Goal: Check status: Check status

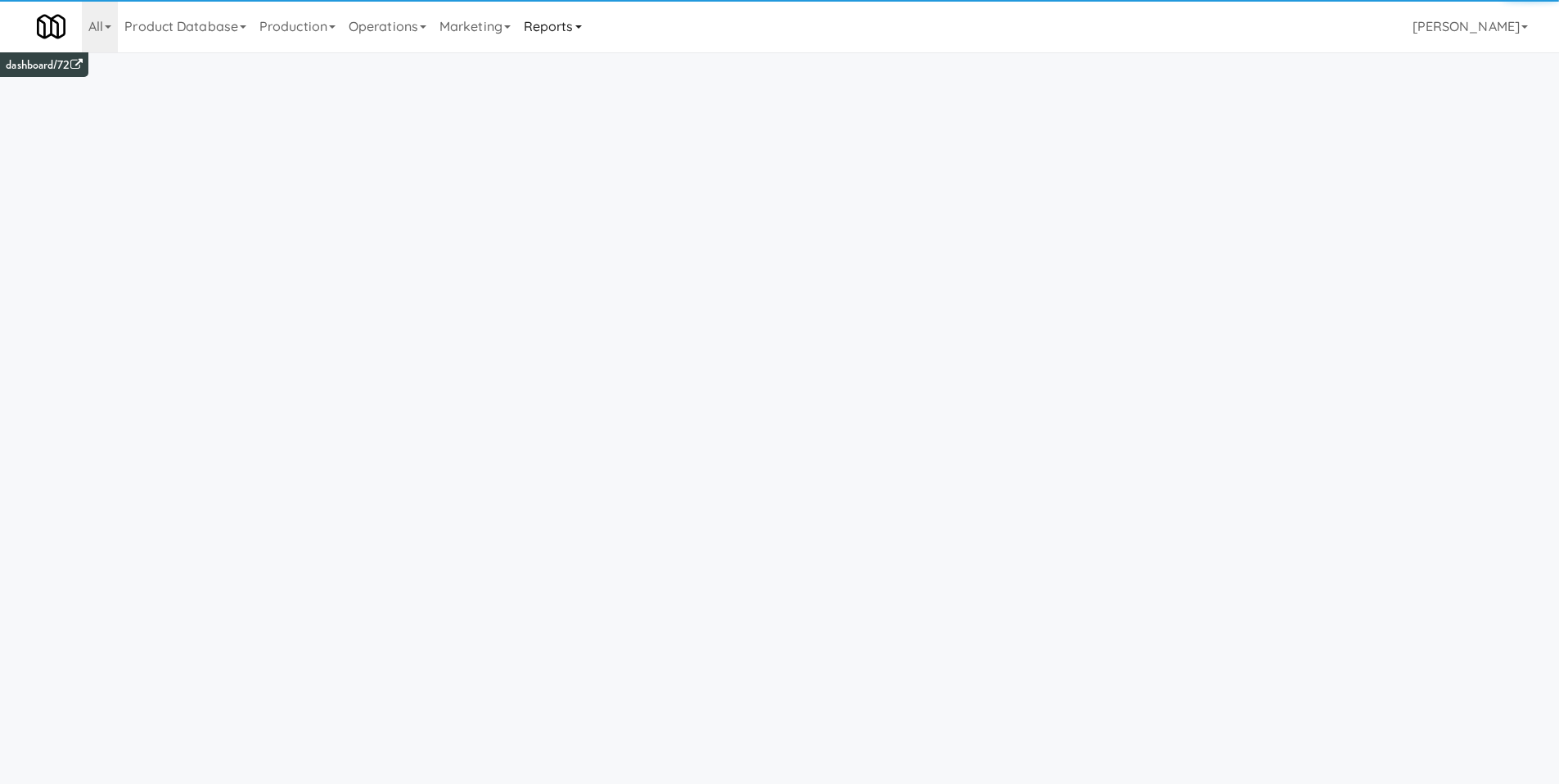
click at [561, 26] on link "Reports" at bounding box center [552, 26] width 71 height 52
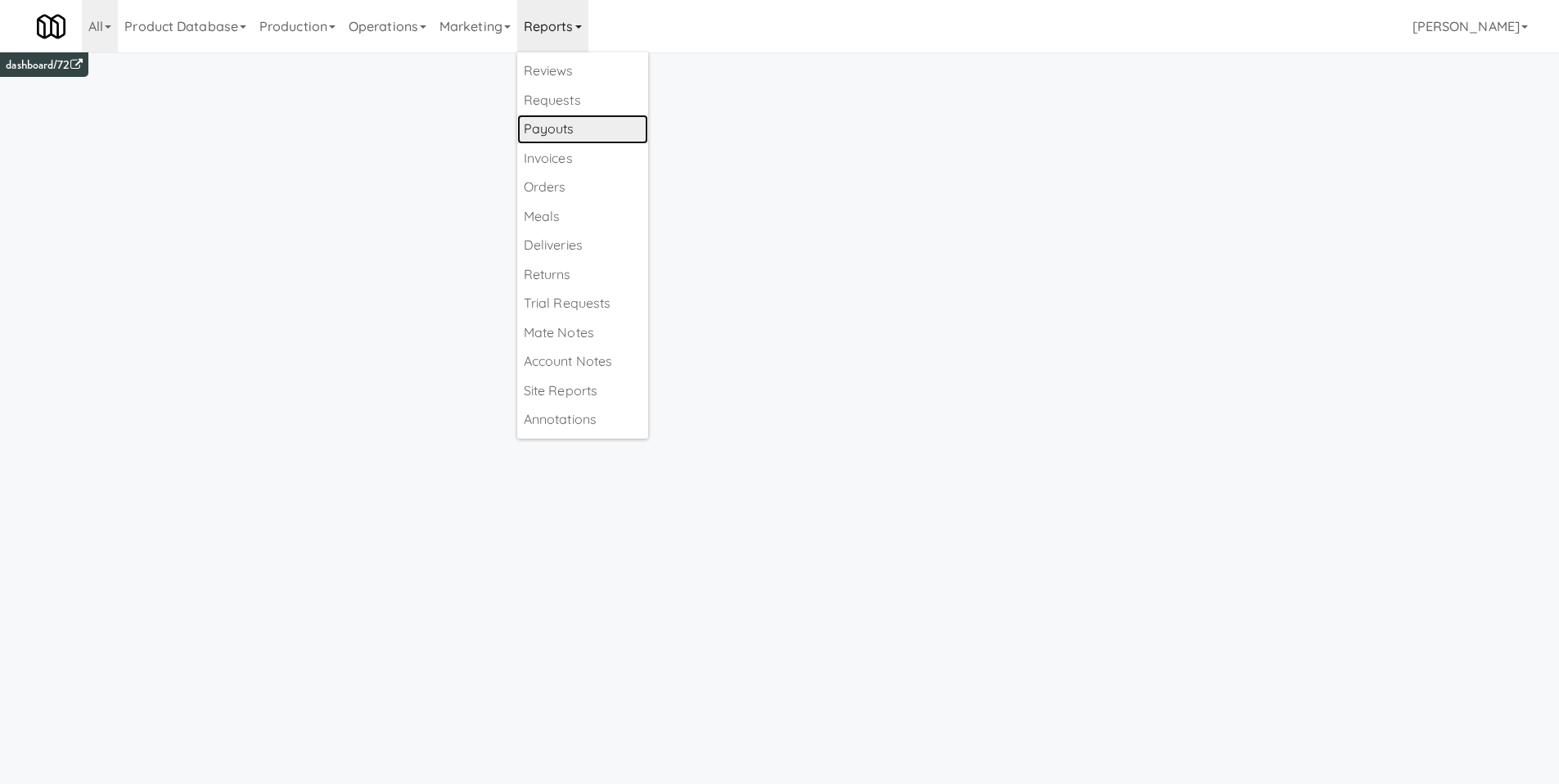
click at [590, 132] on link "Payouts" at bounding box center [582, 129] width 131 height 29
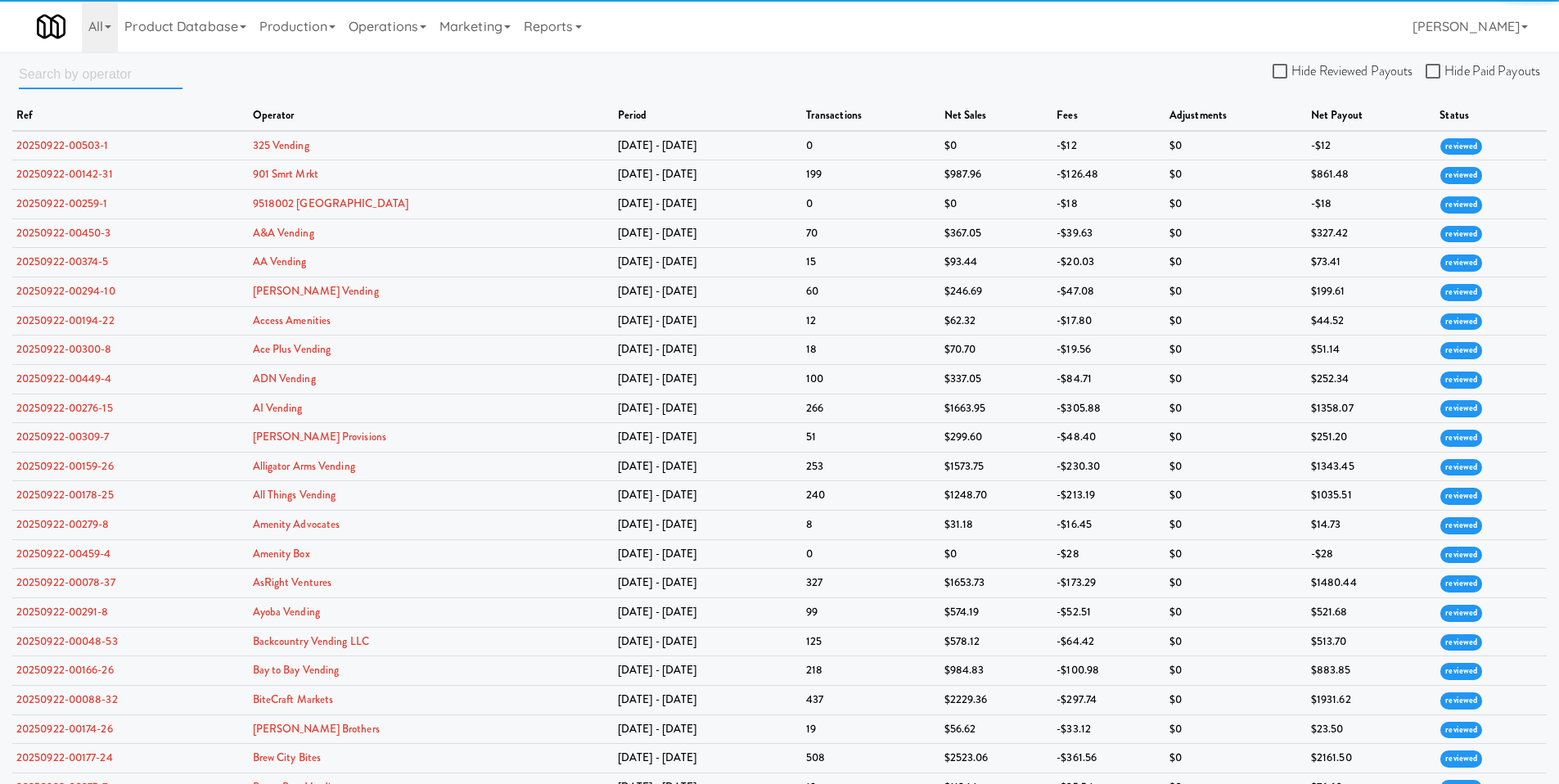
click at [96, 78] on input "text" at bounding box center [101, 74] width 164 height 30
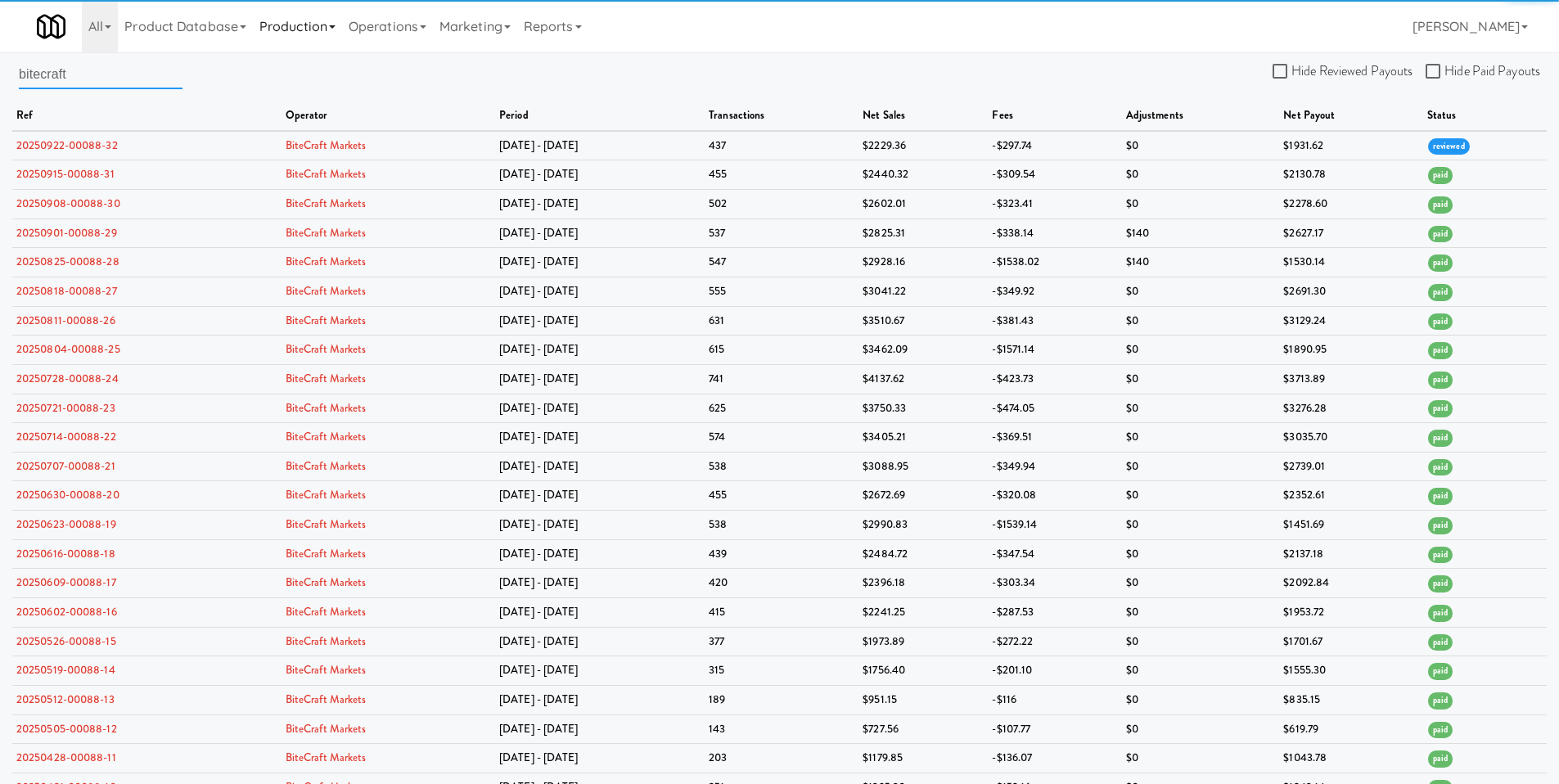
type input "bitecraft"
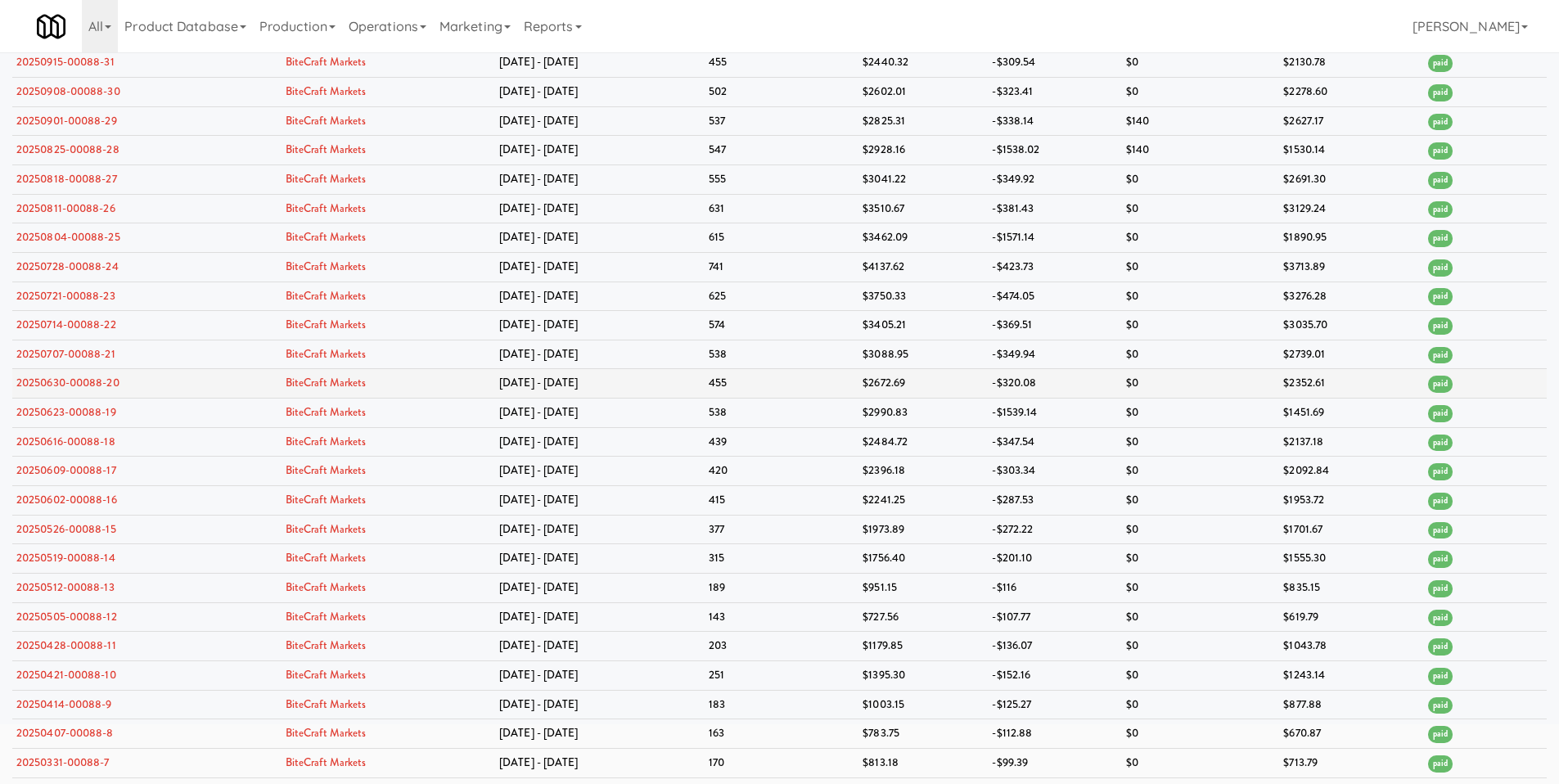
scroll to position [280, 0]
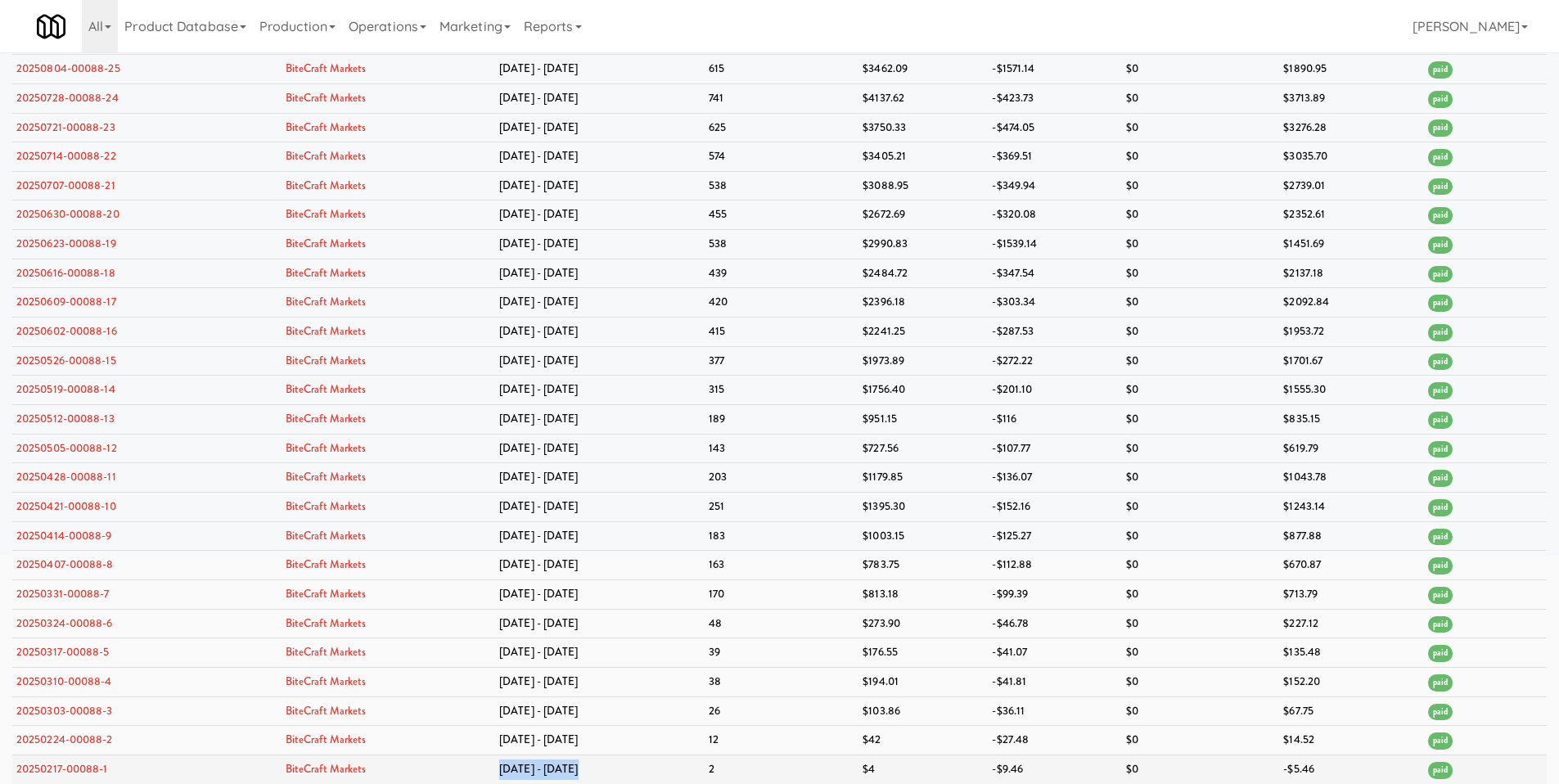
drag, startPoint x: 500, startPoint y: 768, endPoint x: 586, endPoint y: 776, distance: 86.4
click at [586, 776] on tr "20250217-00088-1 BiteCraft Markets [DATE] - [DATE] 2 $4 -$9.46 $0 -$5.46 paid" at bounding box center [780, 768] width 1535 height 28
click at [41, 766] on link "20250217-00088-1" at bounding box center [63, 769] width 92 height 16
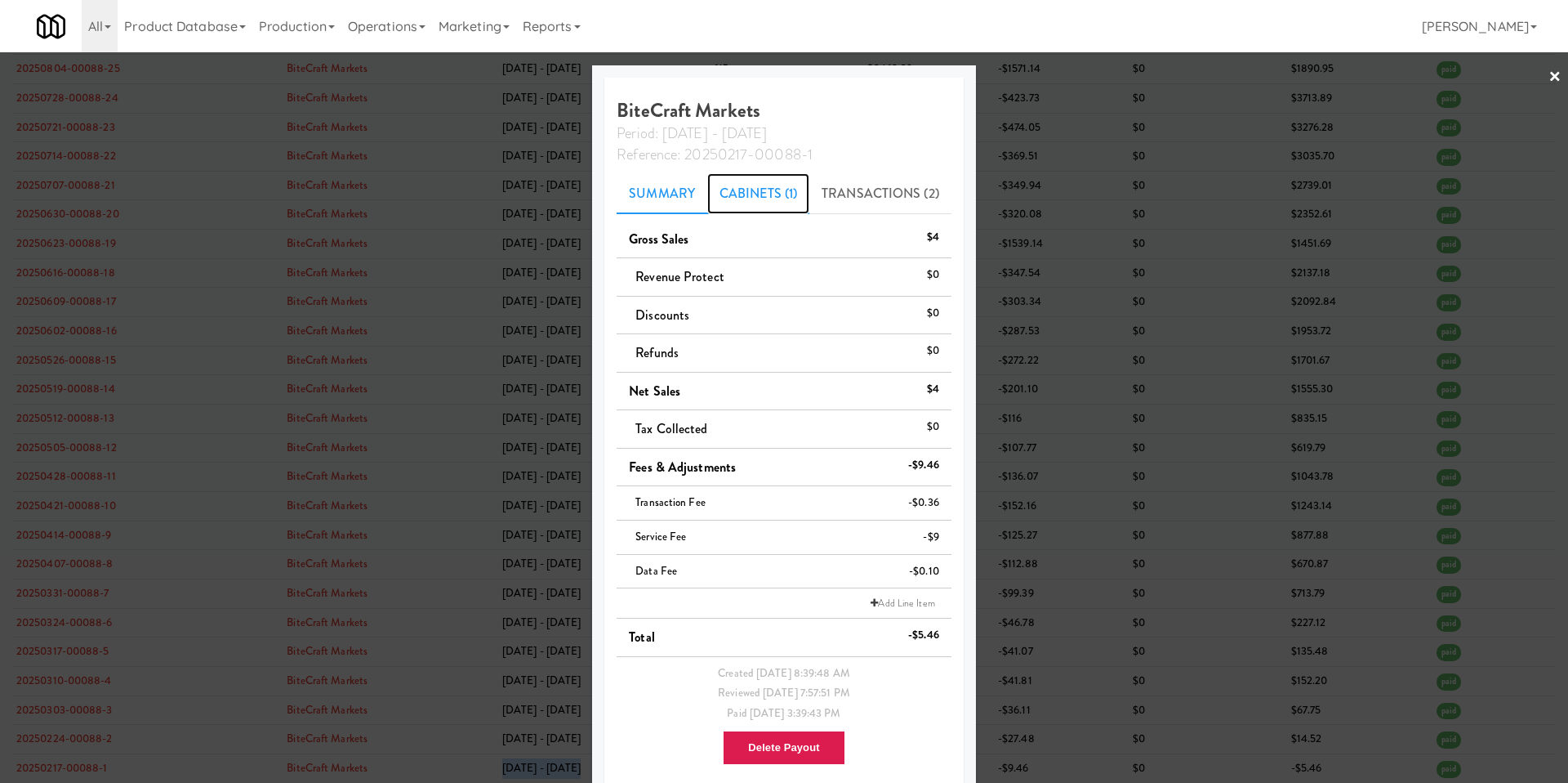
click at [782, 196] on link "Cabinets (1)" at bounding box center [758, 194] width 102 height 41
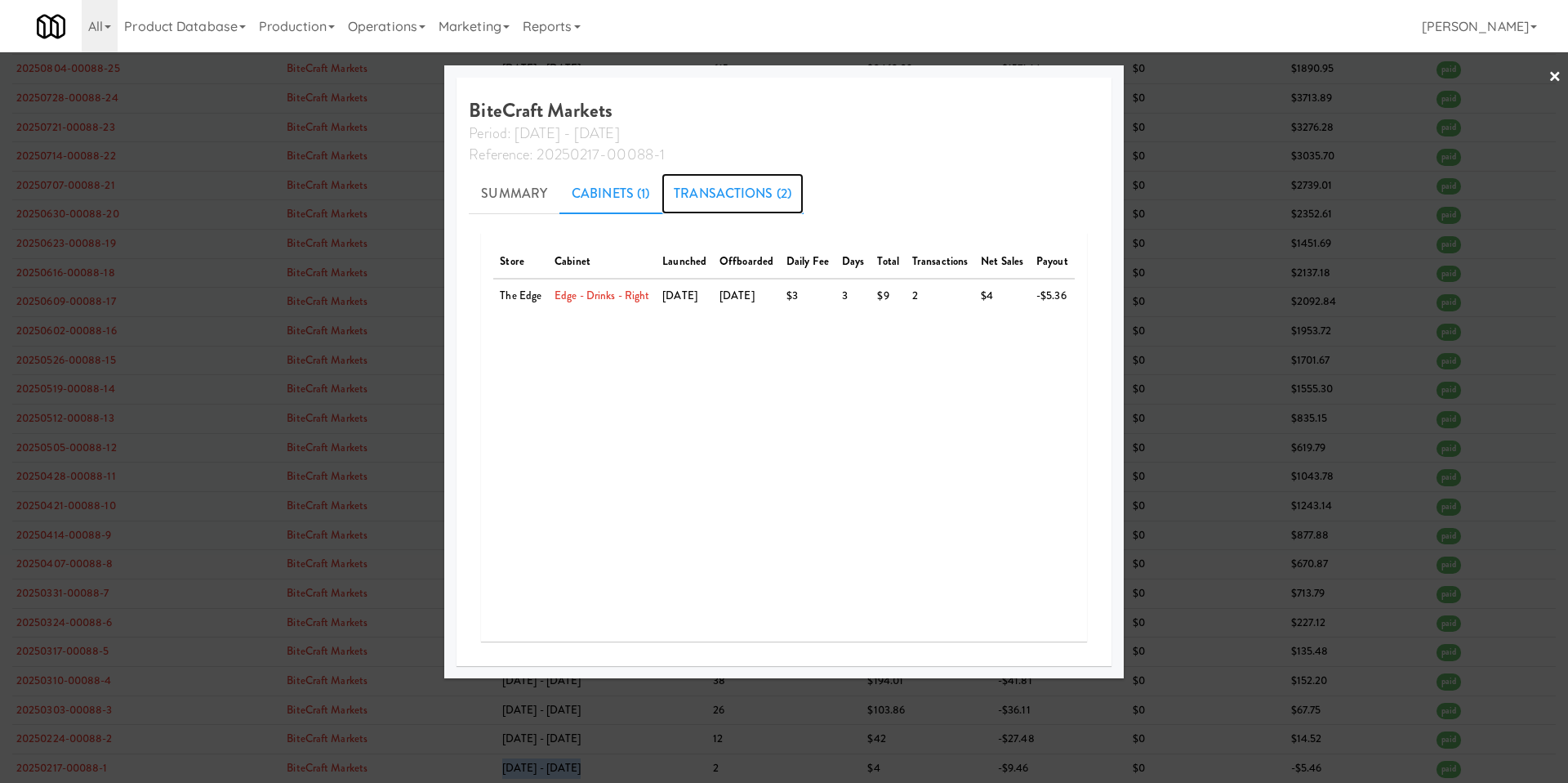
click at [736, 200] on link "Transactions (2)" at bounding box center [732, 194] width 142 height 41
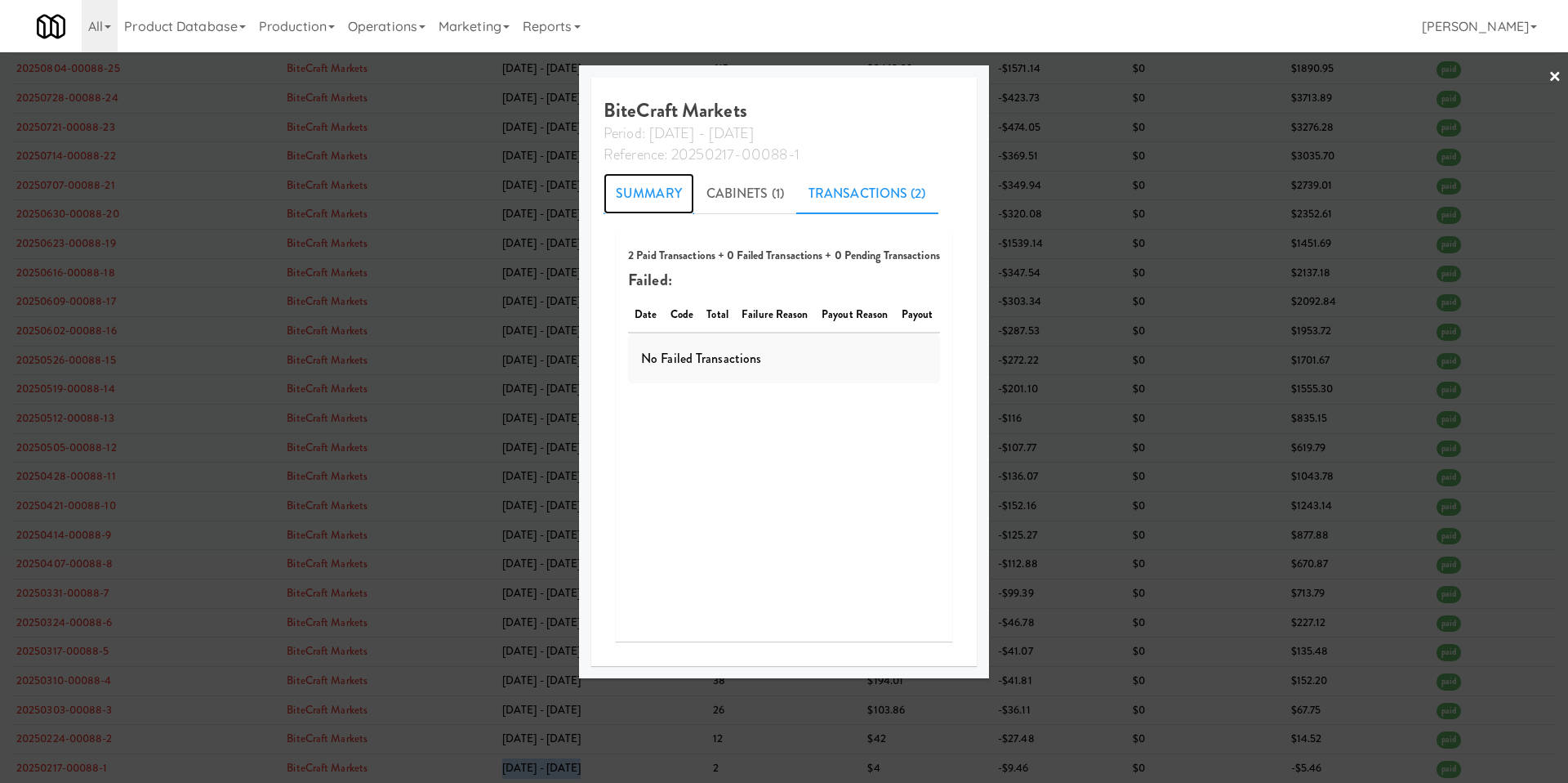
click at [635, 198] on link "Summary" at bounding box center [649, 194] width 91 height 41
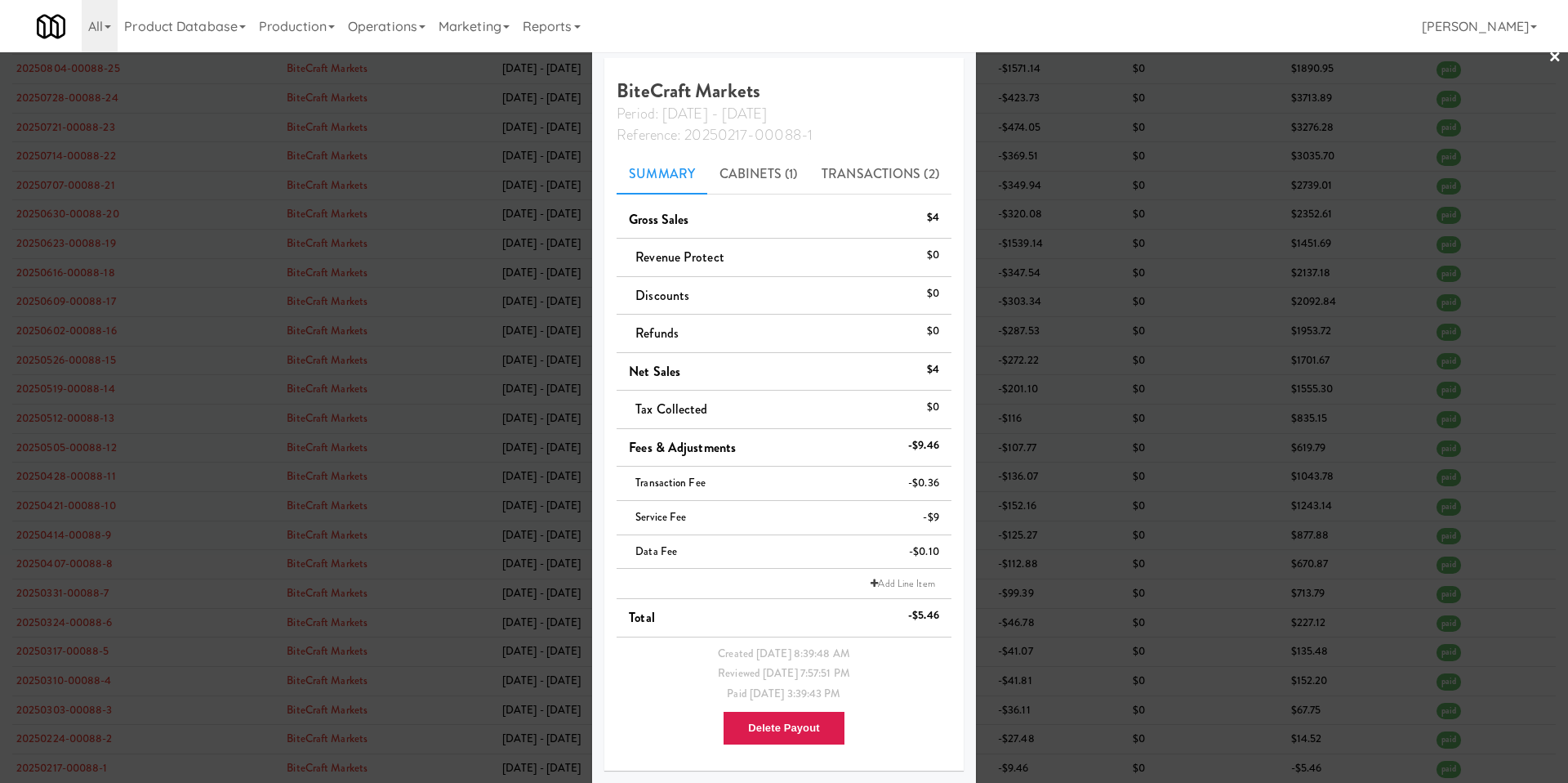
click at [1090, 277] on div at bounding box center [784, 391] width 1568 height 783
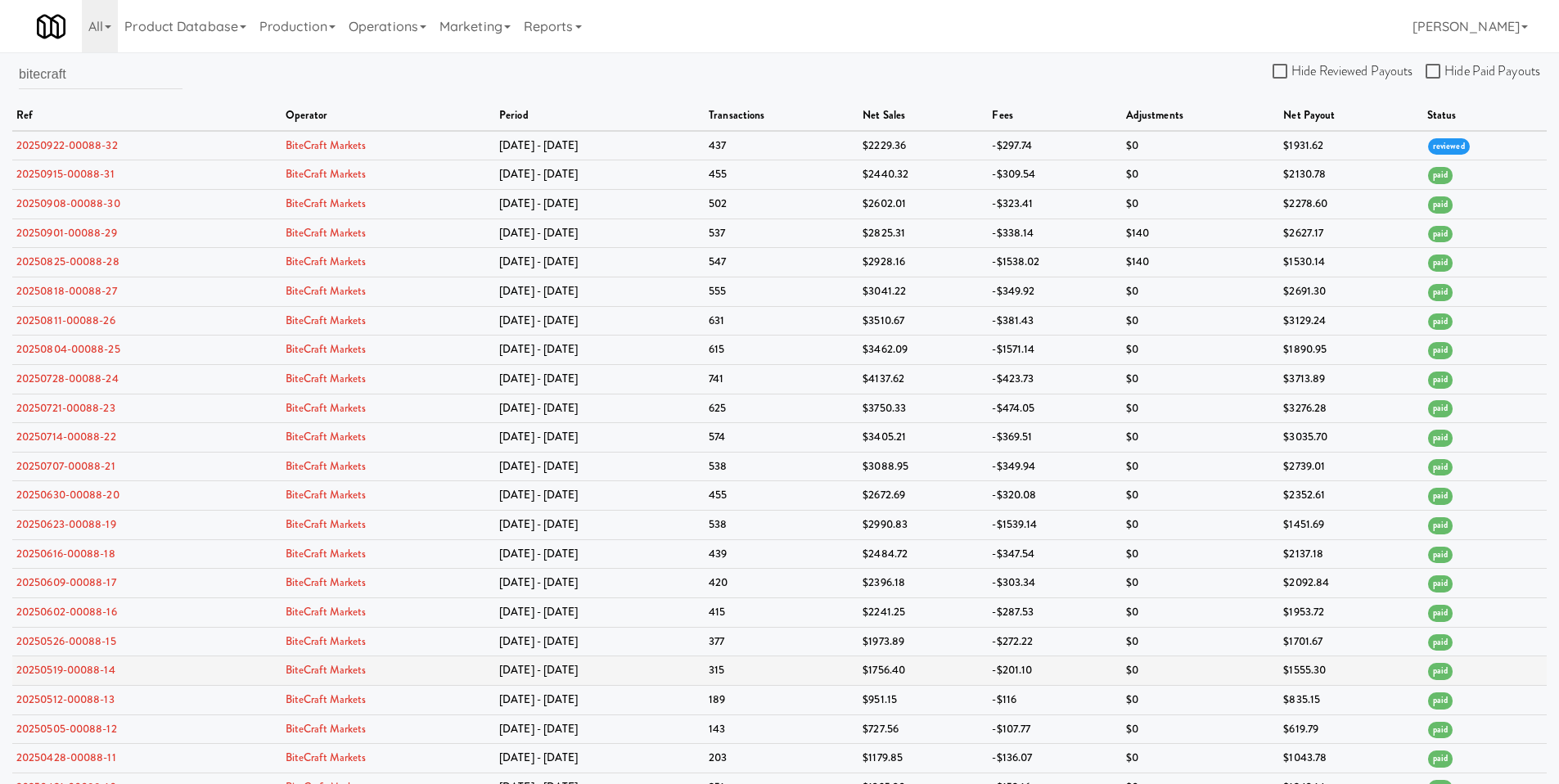
scroll to position [280, 0]
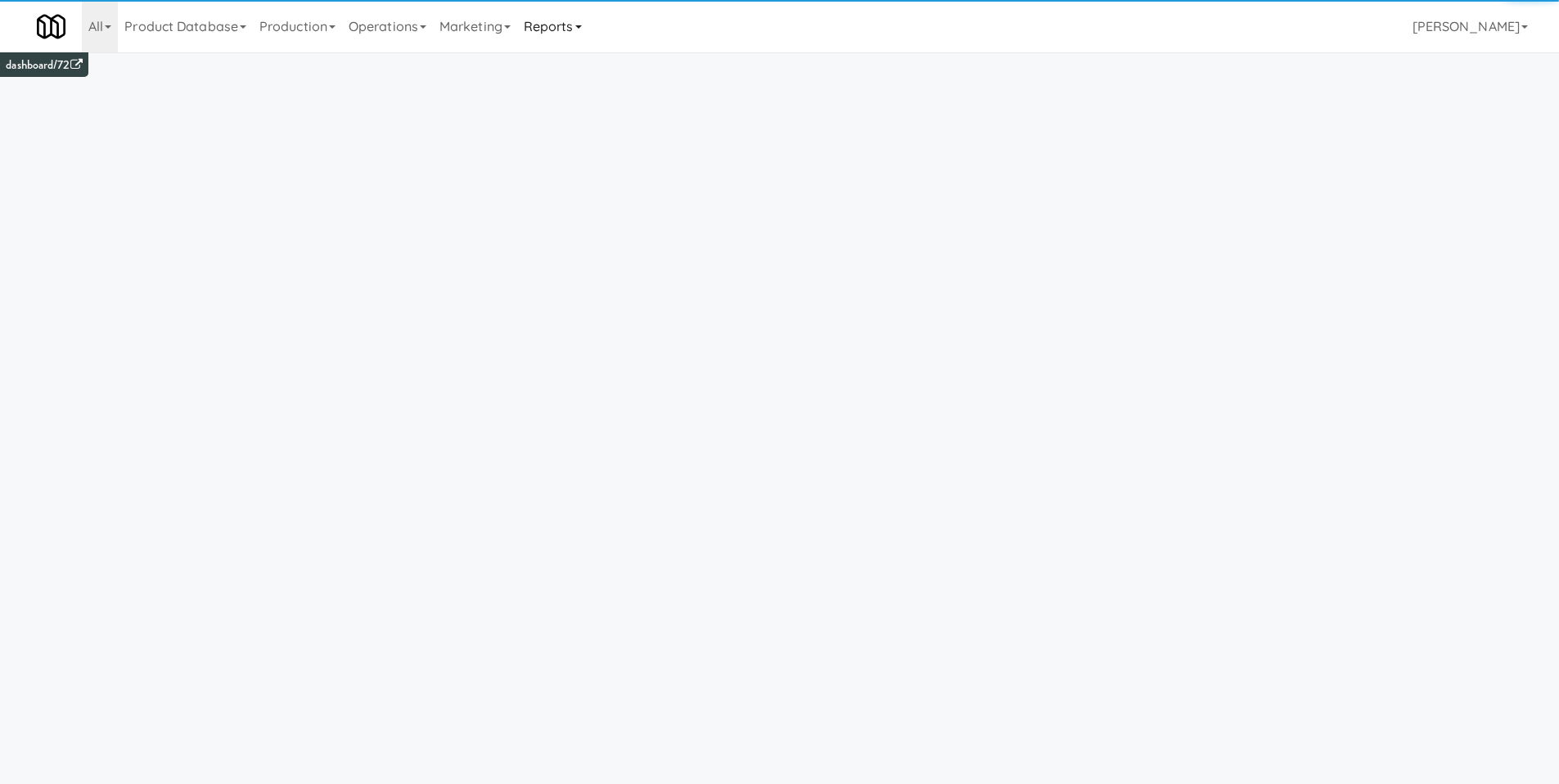
click at [554, 27] on link "Reports" at bounding box center [552, 26] width 71 height 52
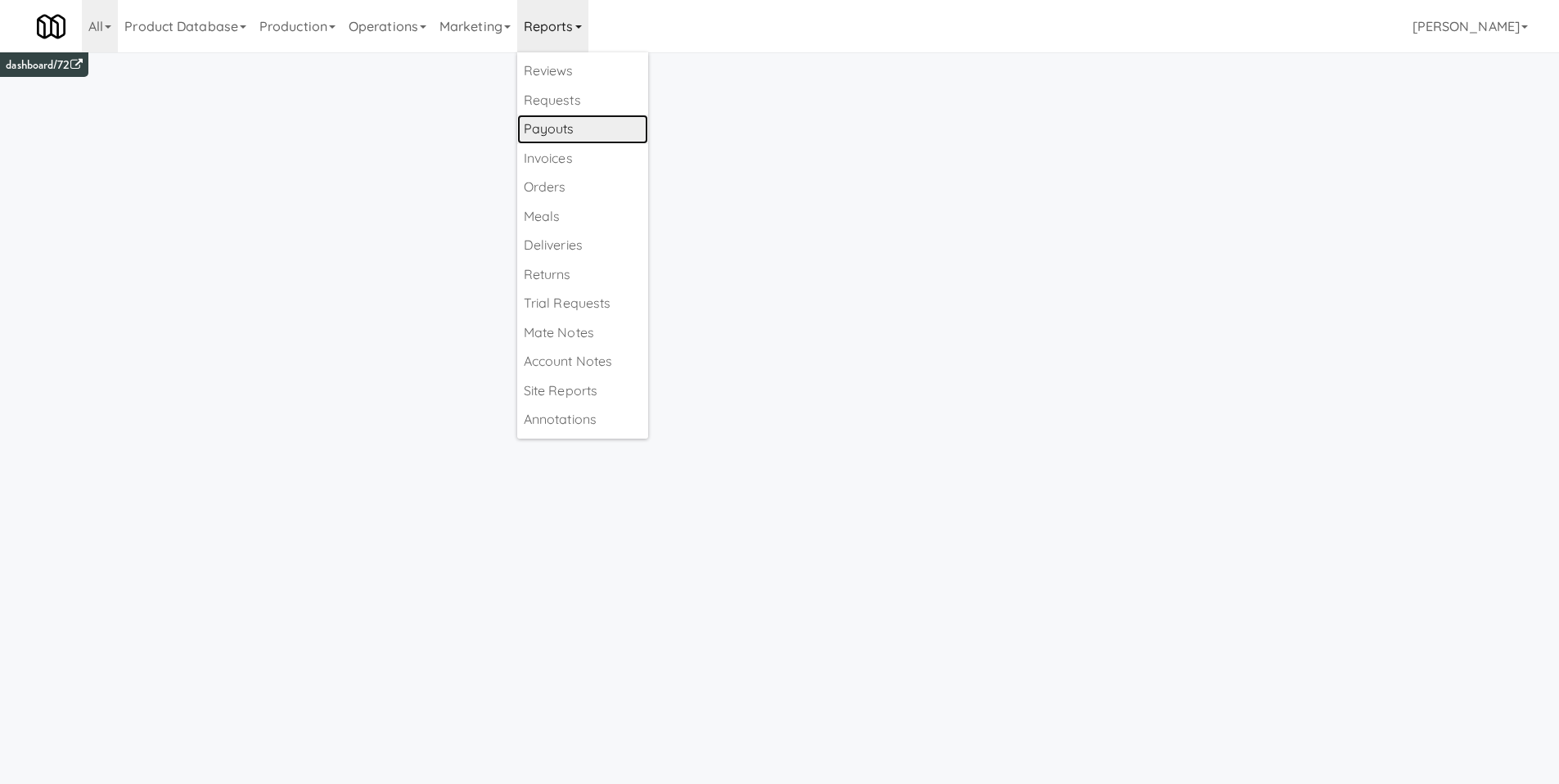
click at [596, 132] on link "Payouts" at bounding box center [582, 129] width 131 height 29
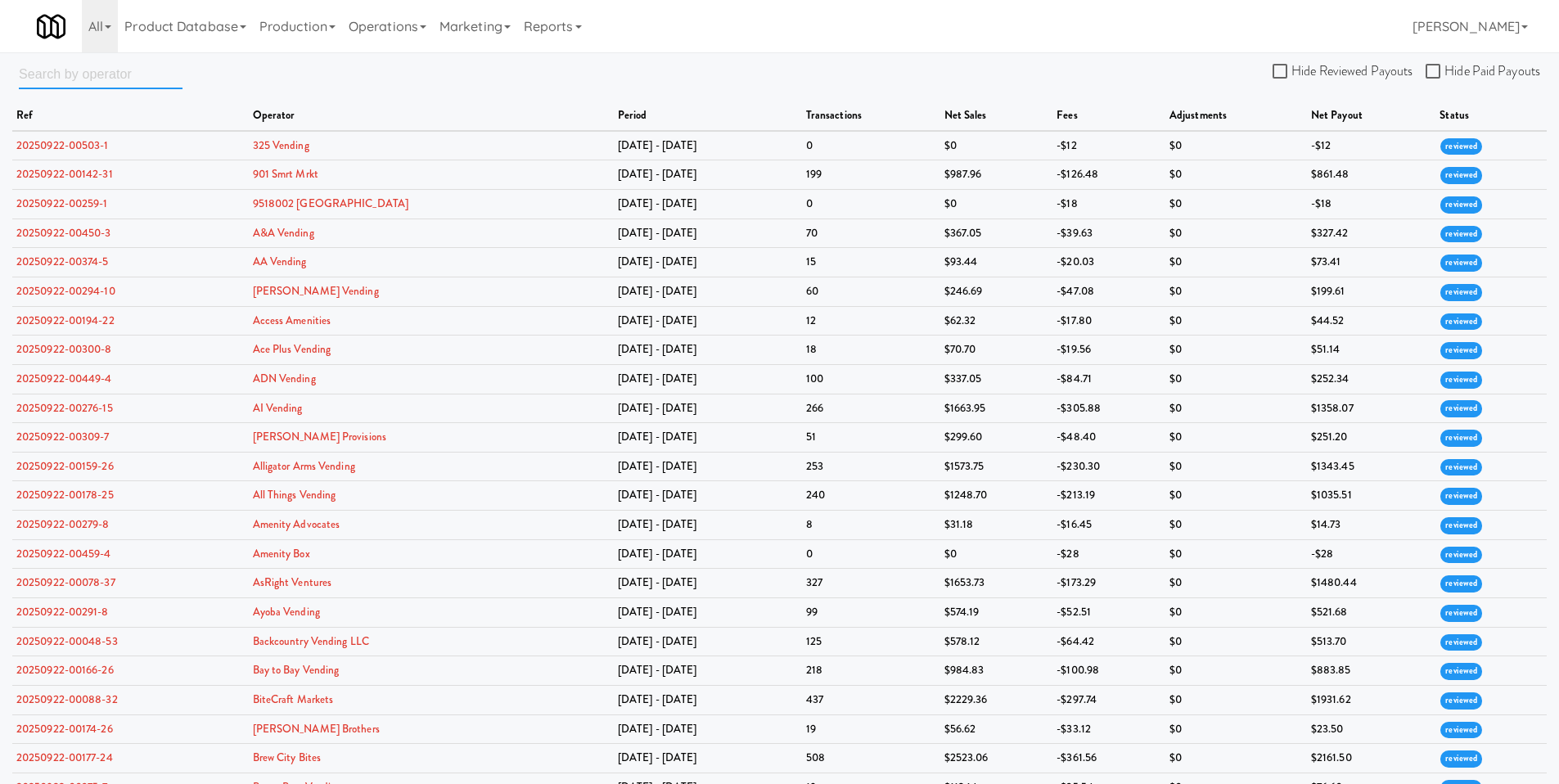
click at [93, 76] on input "text" at bounding box center [101, 74] width 164 height 30
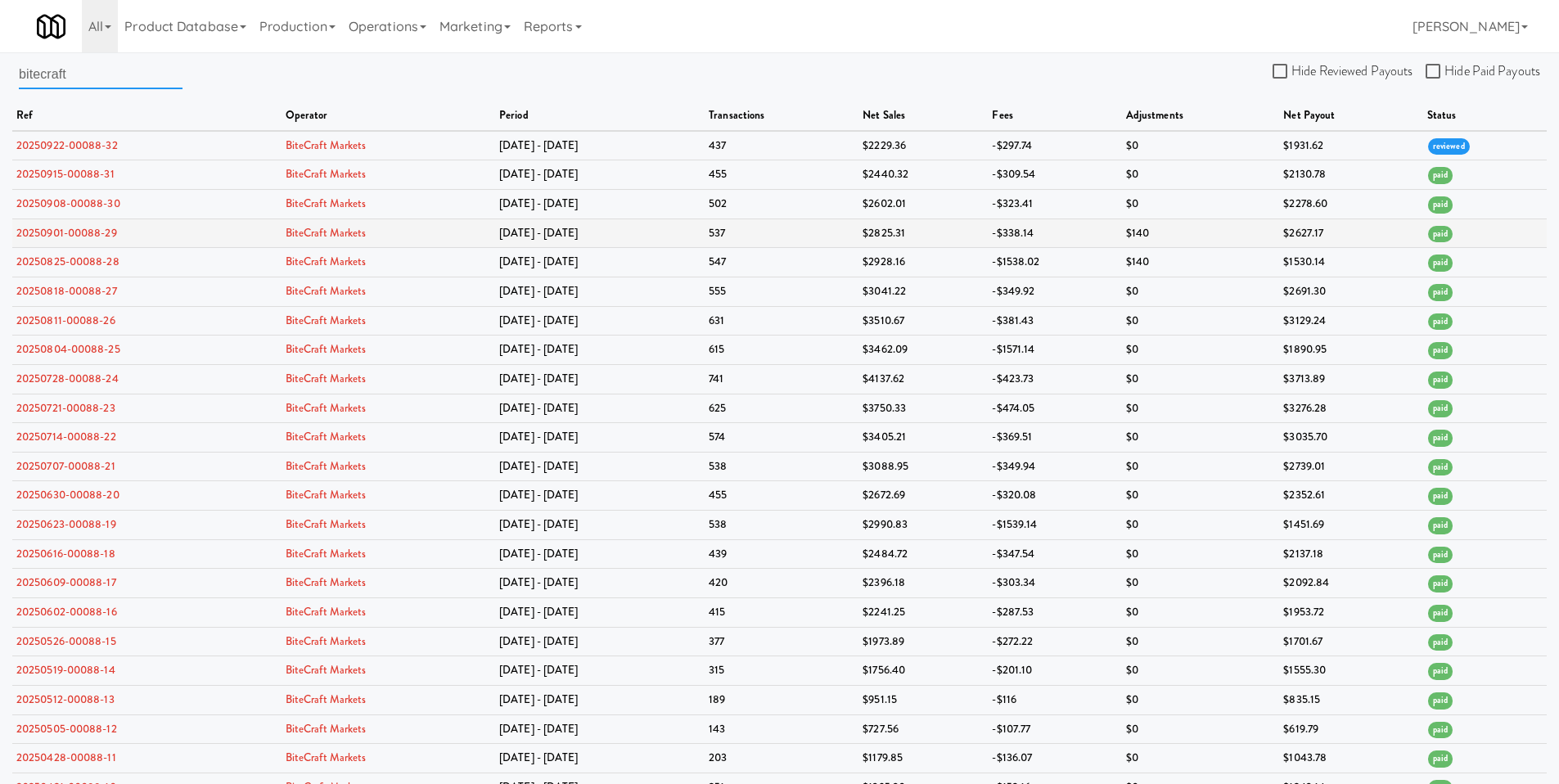
type input "bitecraft"
click at [558, 228] on td "[DATE] - [DATE]" at bounding box center [600, 233] width 210 height 29
click at [85, 241] on td "20250901-00088-29" at bounding box center [146, 233] width 269 height 29
click at [88, 234] on link "20250901-00088-29" at bounding box center [67, 233] width 101 height 16
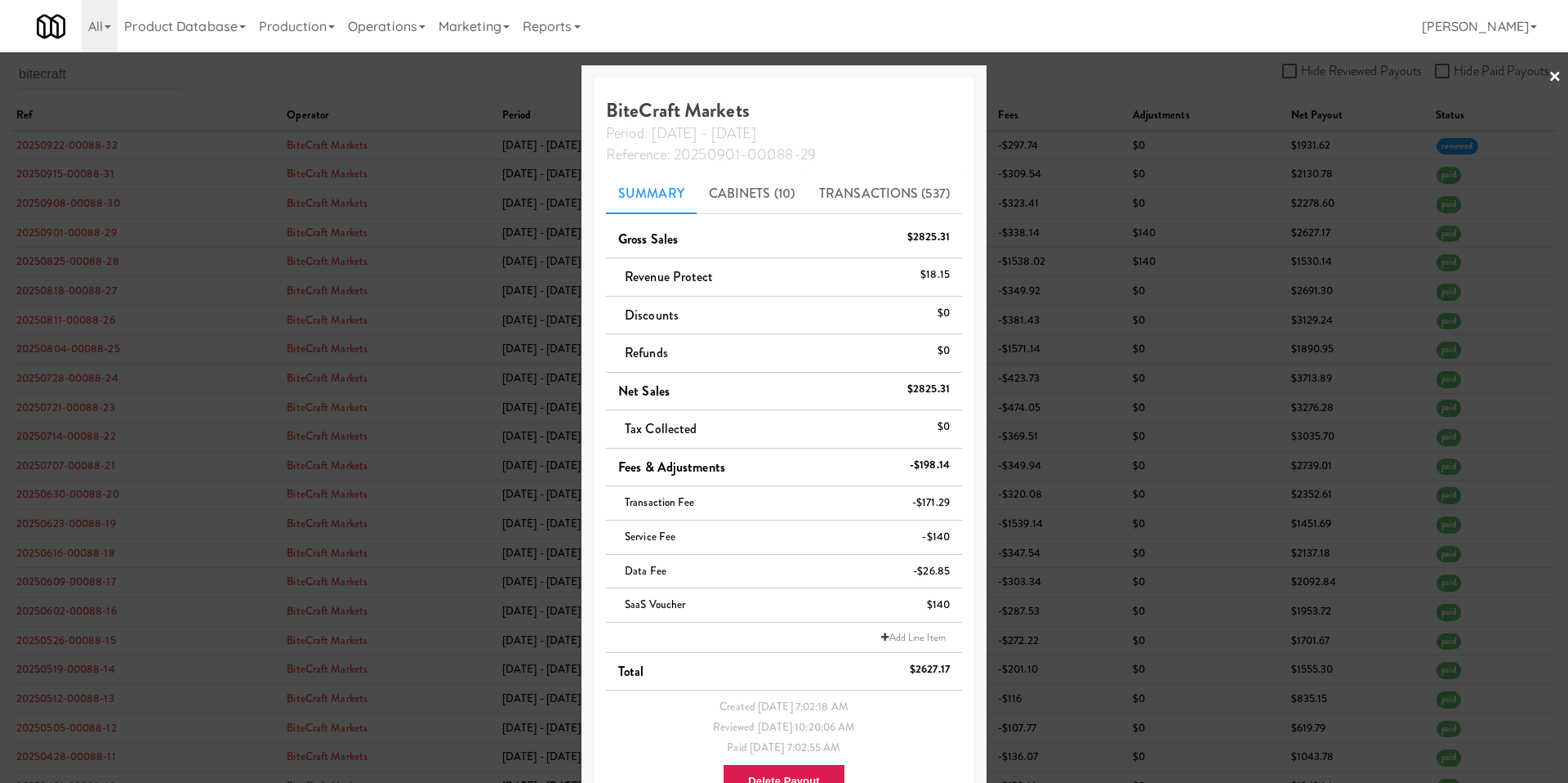
click at [1186, 247] on div at bounding box center [784, 391] width 1568 height 783
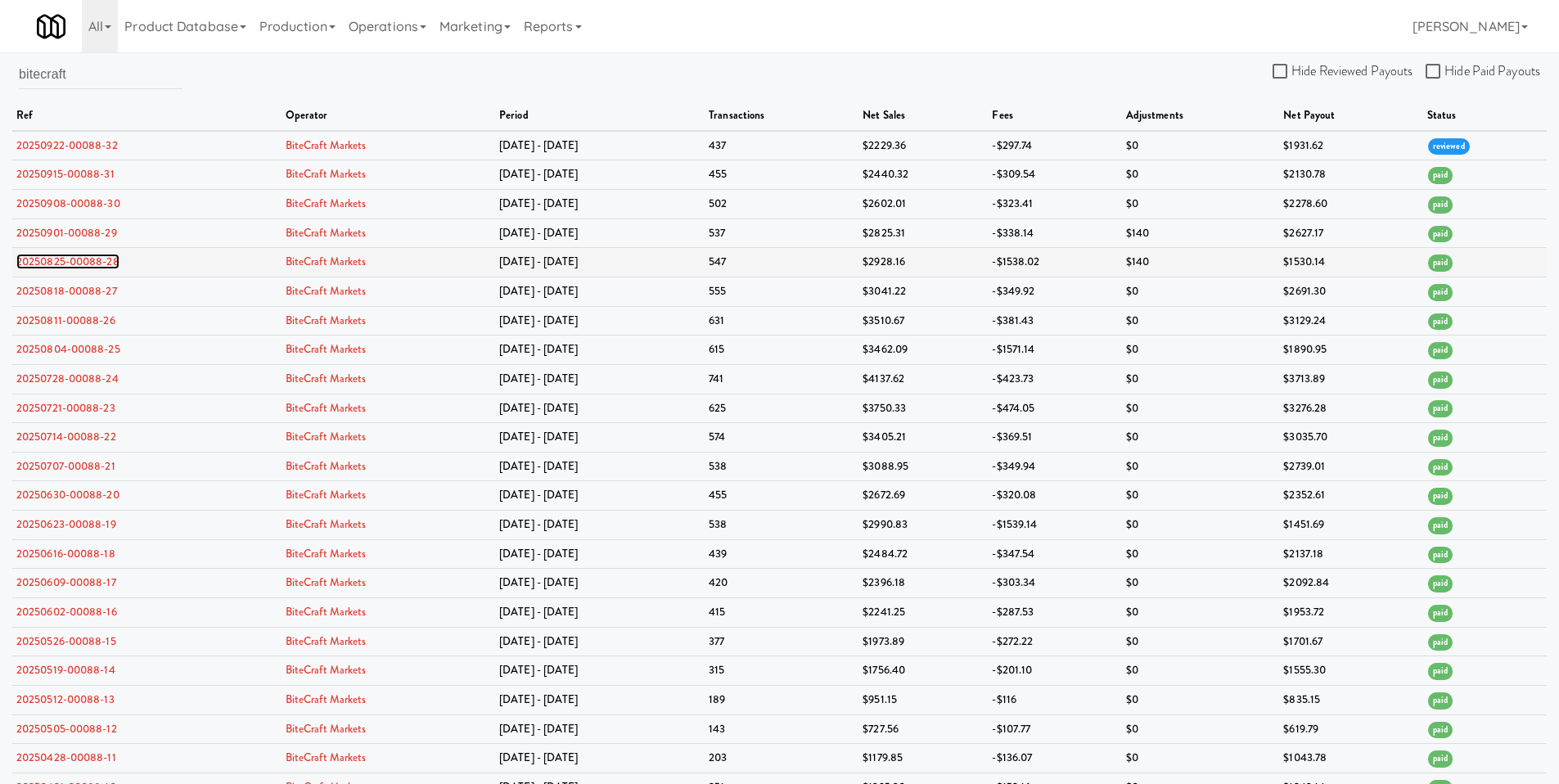
click at [74, 263] on link "20250825-00088-28" at bounding box center [68, 262] width 103 height 16
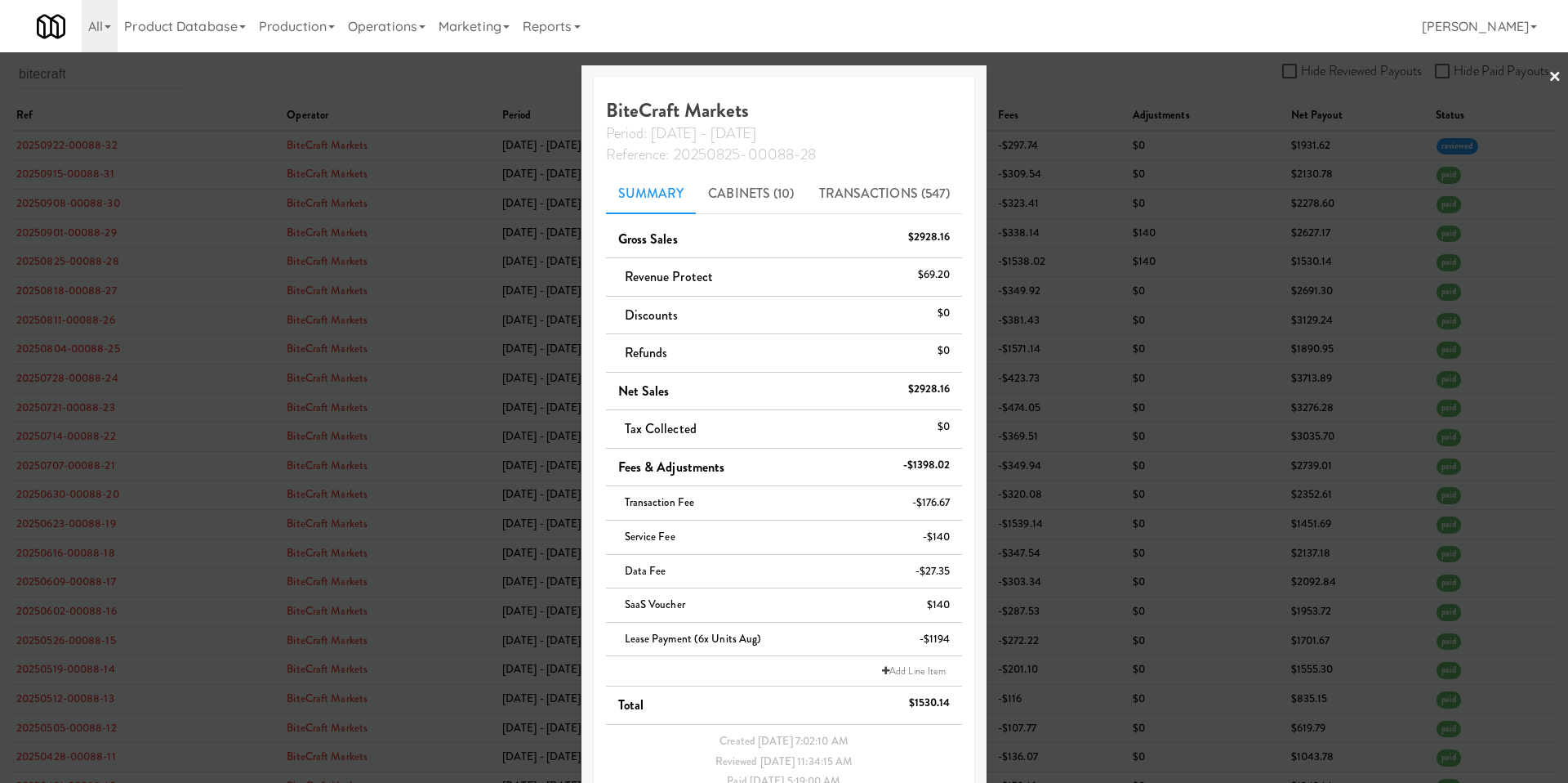
click at [1171, 499] on div at bounding box center [784, 391] width 1568 height 783
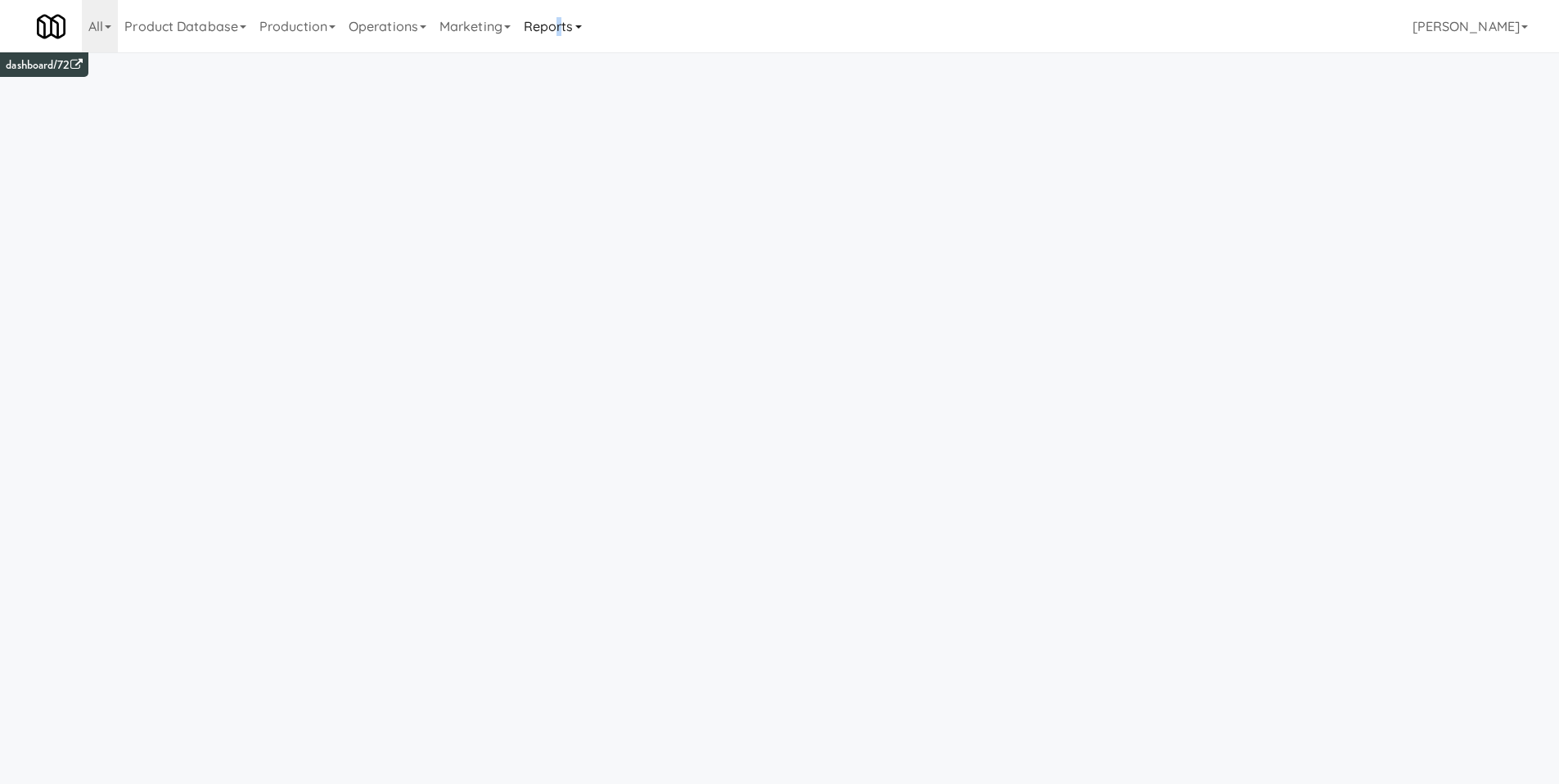
click at [575, 25] on link "Reports" at bounding box center [552, 26] width 71 height 52
click at [585, 128] on link "Payouts" at bounding box center [582, 129] width 131 height 29
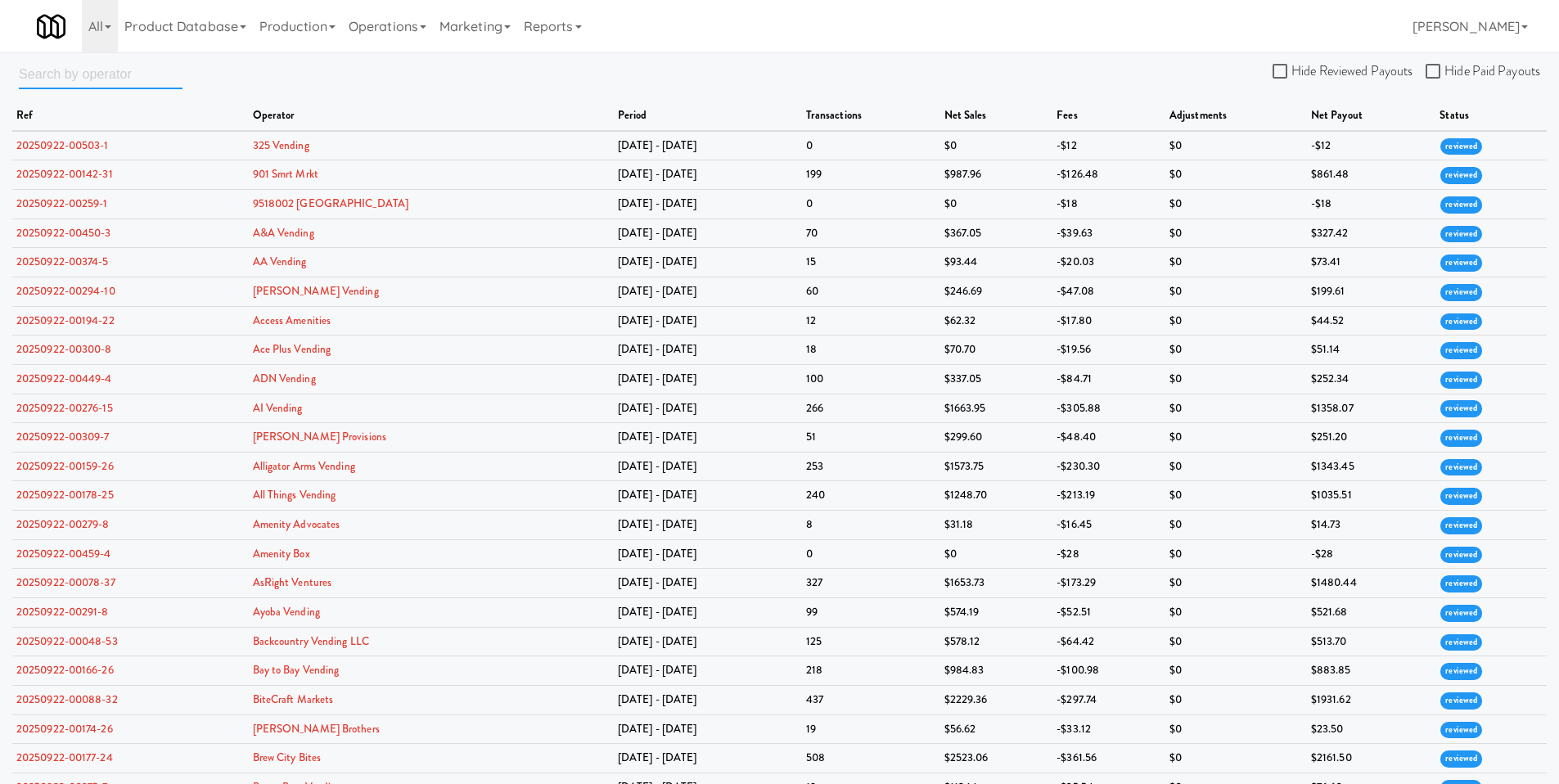
click at [94, 73] on input "text" at bounding box center [101, 74] width 164 height 30
type input "pack 3"
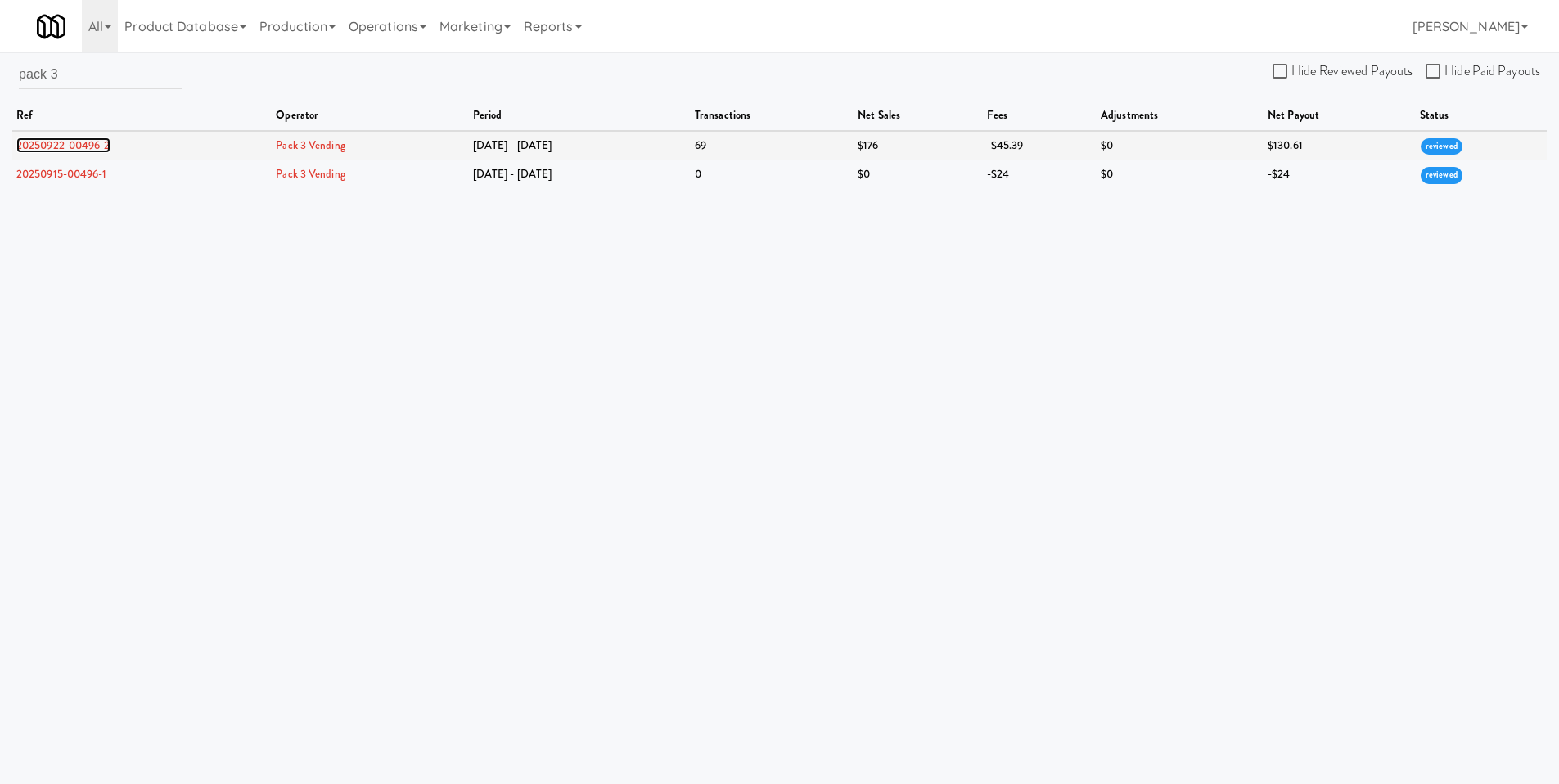
click at [77, 145] on link "20250922-00496-2" at bounding box center [64, 146] width 94 height 16
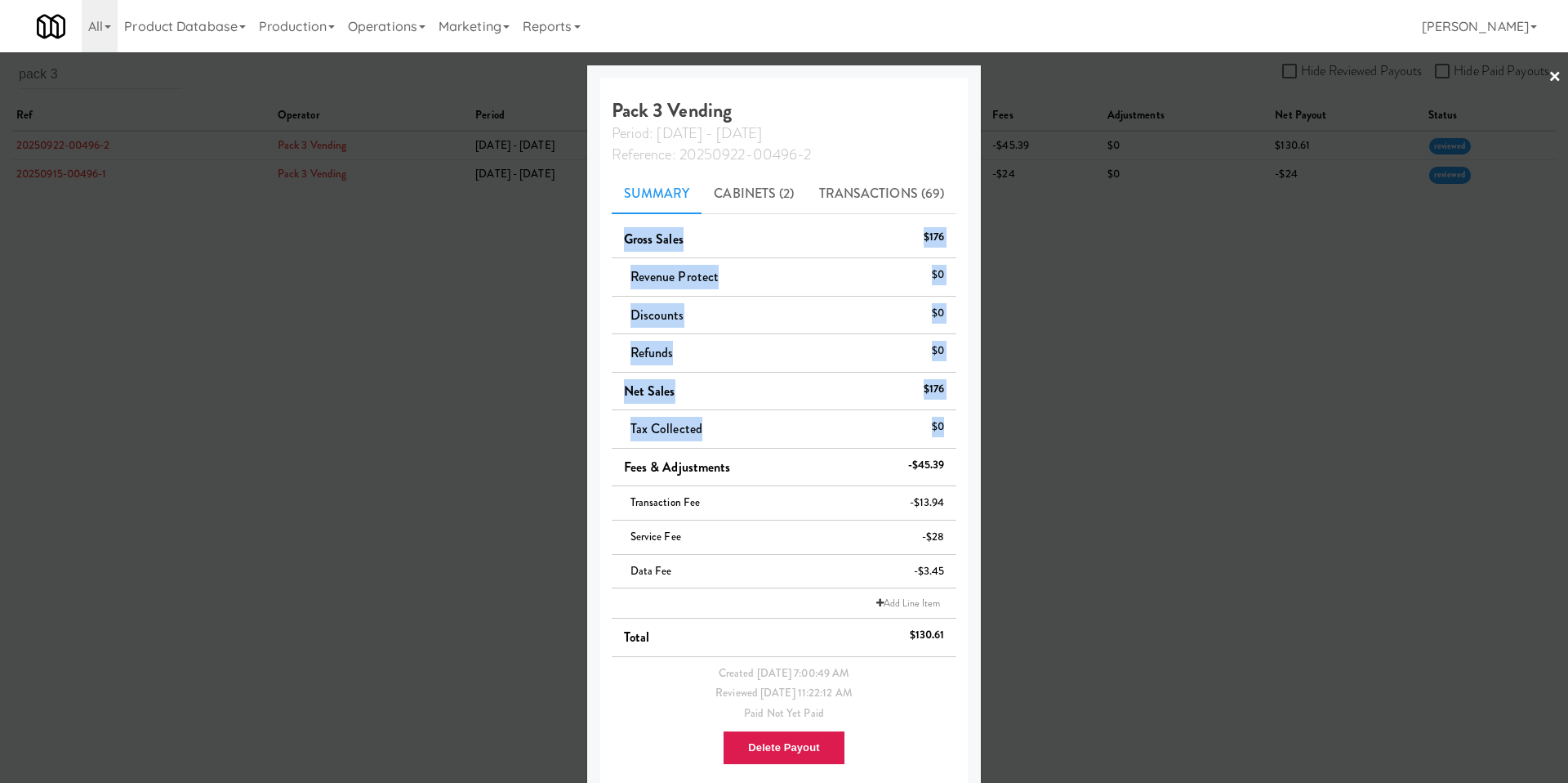
drag, startPoint x: 622, startPoint y: 218, endPoint x: 937, endPoint y: 427, distance: 378.0
click at [937, 427] on div "Pack 3 Vending Period: Sep 15 - Sep 21 Reference: 20250922-00496-2 Summary Cabi…" at bounding box center [784, 433] width 370 height 713
click at [937, 427] on li "Tax Collected $0" at bounding box center [784, 430] width 345 height 39
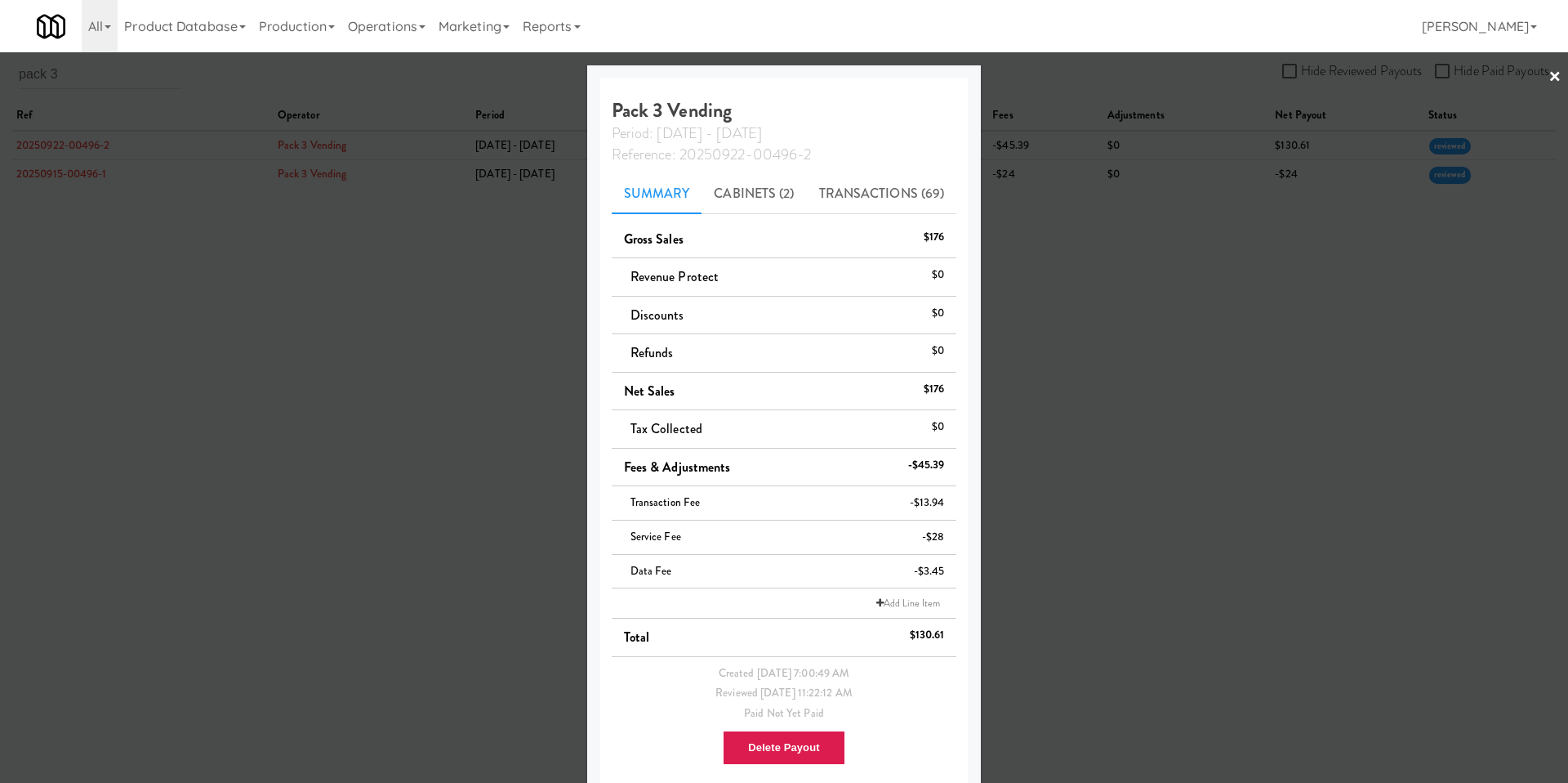
click at [1127, 218] on div at bounding box center [784, 391] width 1568 height 783
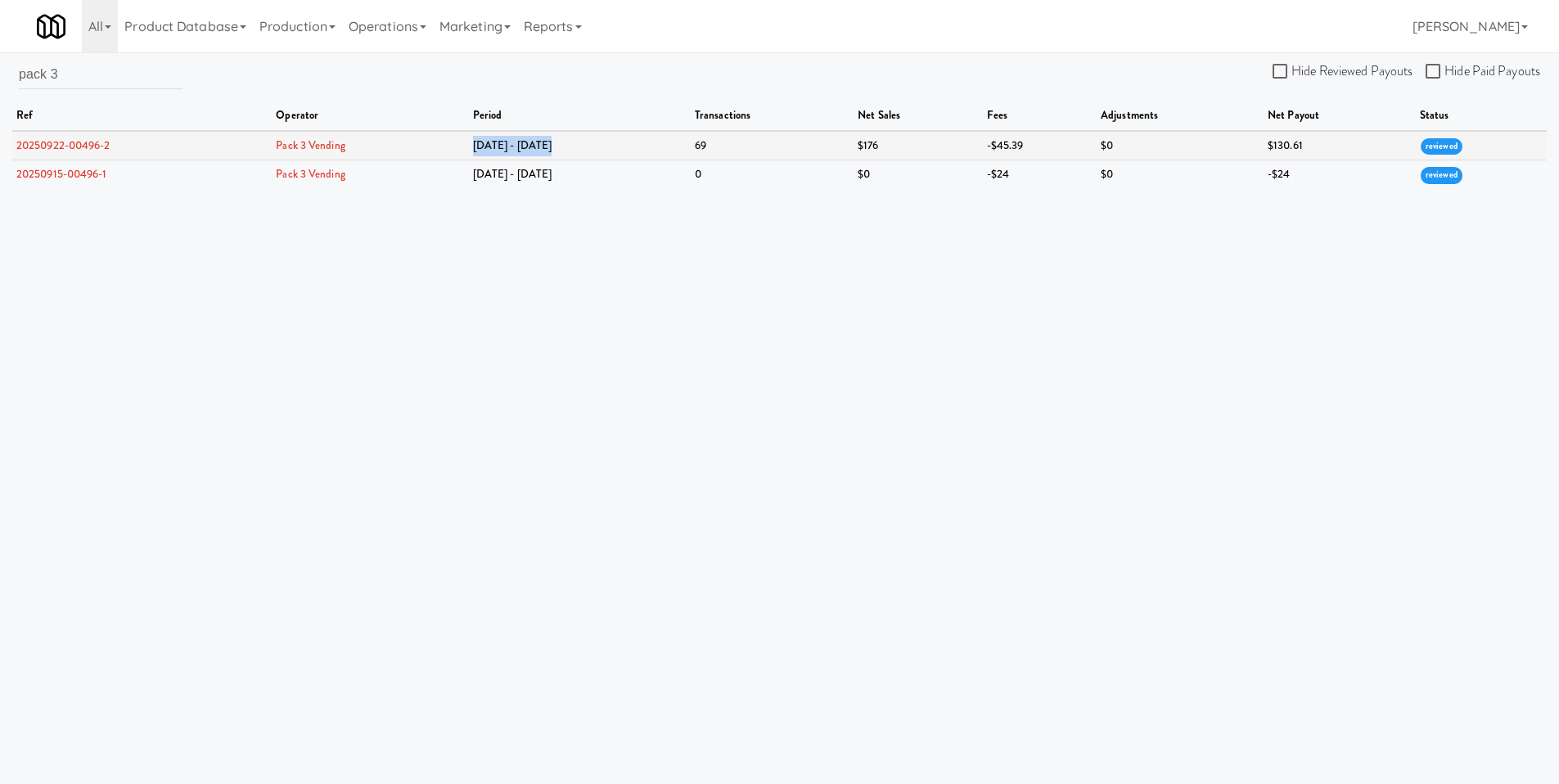
drag, startPoint x: 486, startPoint y: 144, endPoint x: 575, endPoint y: 144, distance: 89.0
click at [575, 144] on td "[DATE] - [DATE]" at bounding box center [580, 145] width 221 height 29
drag, startPoint x: 569, startPoint y: 146, endPoint x: 16, endPoint y: 146, distance: 553.0
click at [16, 146] on tr "20250922-00496-2 Pack 3 Vending Sep 15 - Sep 21 69 $176 -$45.39 $0 $130.61 revi…" at bounding box center [780, 145] width 1535 height 29
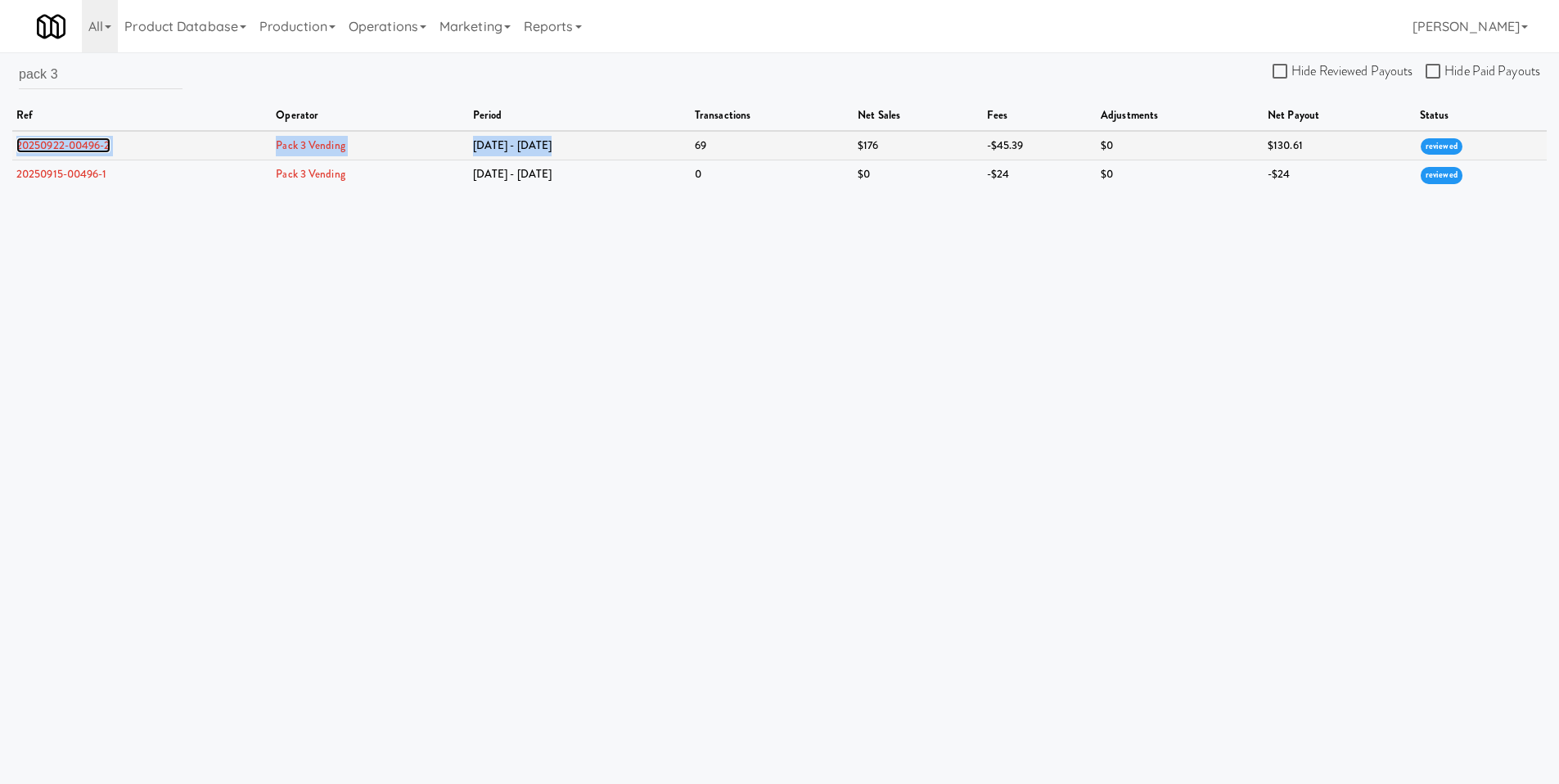
click at [17, 146] on link "20250922-00496-2" at bounding box center [64, 146] width 94 height 16
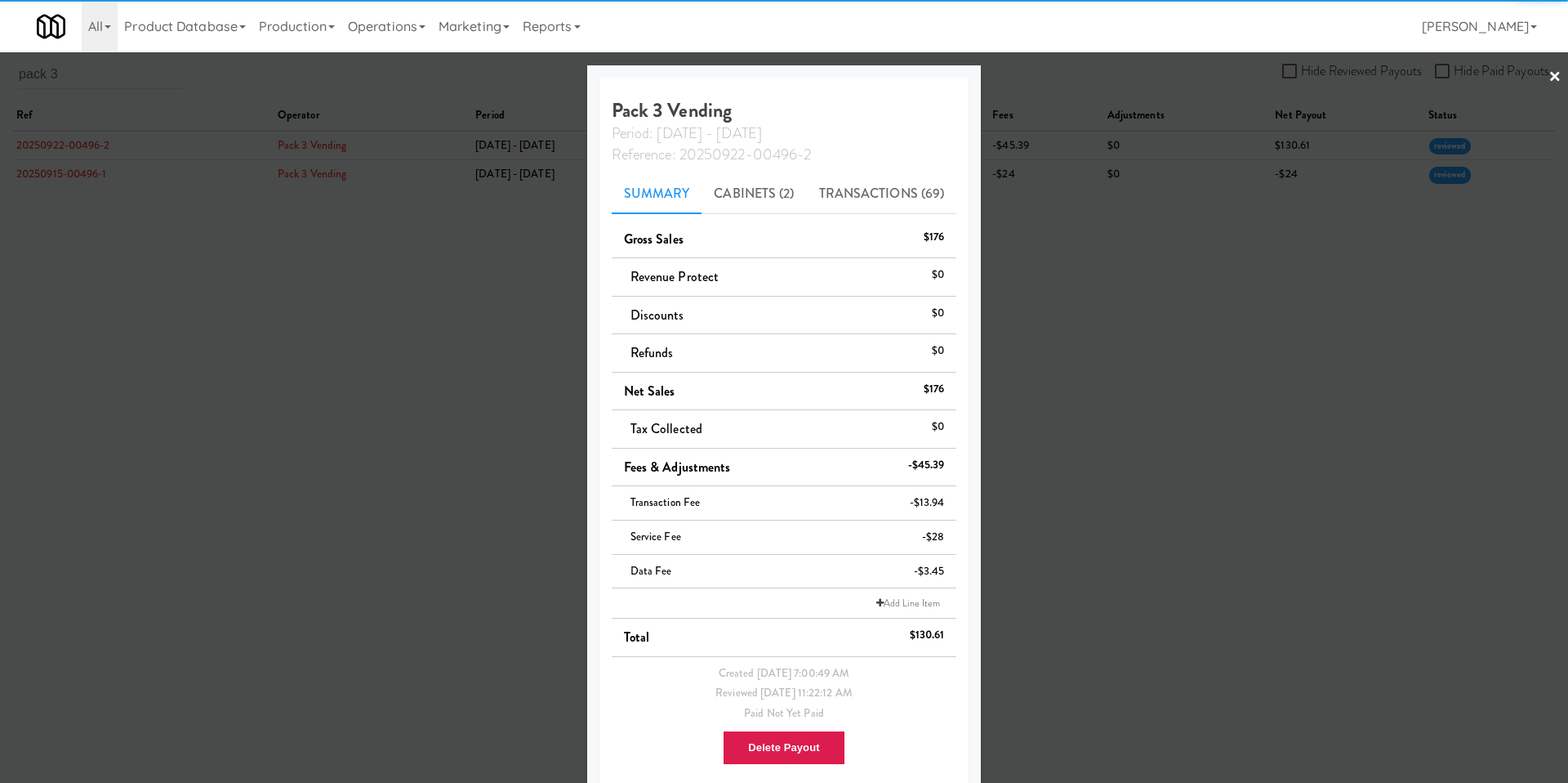
click at [1128, 252] on div at bounding box center [784, 391] width 1568 height 783
